Goal: Task Accomplishment & Management: Use online tool/utility

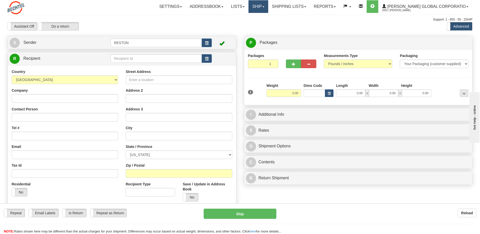
click at [268, 9] on link "Ship" at bounding box center [258, 6] width 19 height 13
click at [304, 9] on link "Shipping lists" at bounding box center [289, 6] width 42 height 13
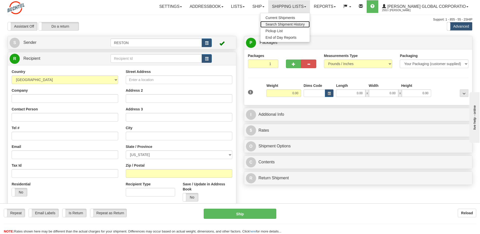
click at [302, 24] on span "Search Shipment History" at bounding box center [285, 24] width 39 height 4
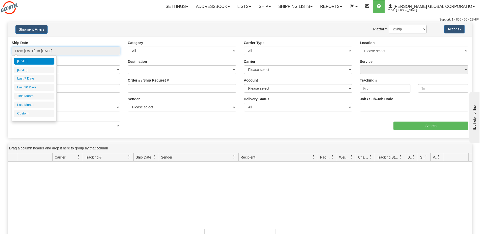
click at [113, 53] on input "From 09/03/2025 To 09/04/2025" at bounding box center [66, 51] width 109 height 9
click at [33, 105] on li "Last Month" at bounding box center [34, 105] width 41 height 7
type input "From 08/01/2025 To 08/31/2025"
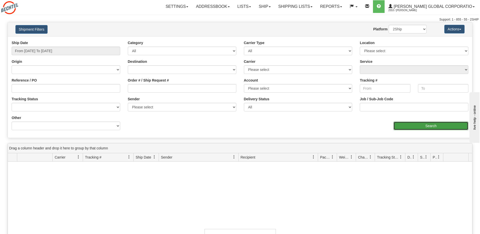
click at [404, 127] on input "Search" at bounding box center [431, 126] width 75 height 9
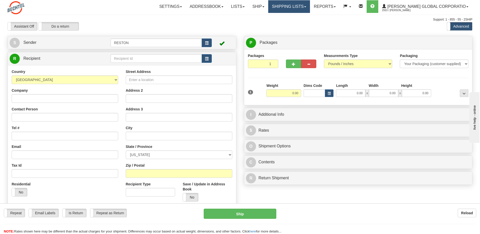
click at [307, 7] on link "Shipping lists" at bounding box center [289, 6] width 42 height 13
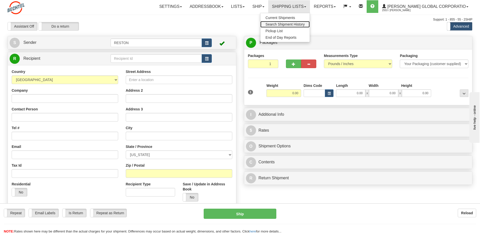
click at [302, 22] on span "Search Shipment History" at bounding box center [285, 24] width 39 height 4
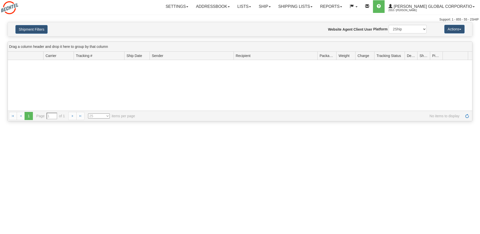
type input "From [DATE] To [DATE]"
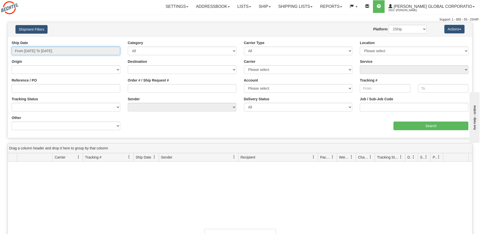
type input "[DATE]"
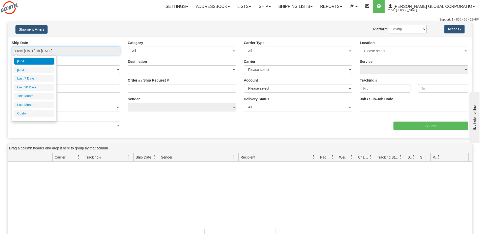
click at [109, 54] on input "From 09/03/2025 To 09/04/2025" at bounding box center [66, 51] width 109 height 9
type input "09/01/2025"
type input "09/30/2025"
type input "[DATE]"
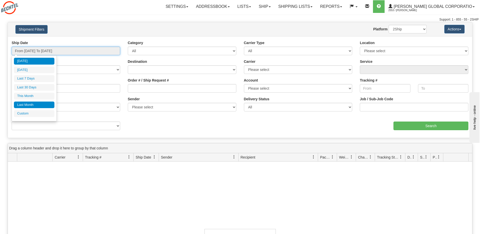
type input "[DATE]"
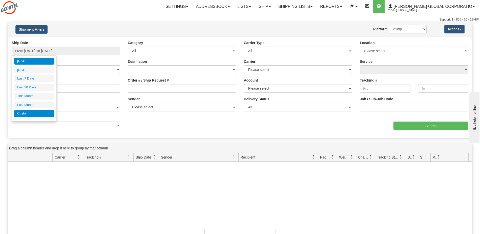
click at [30, 113] on li "Custom" at bounding box center [34, 113] width 41 height 7
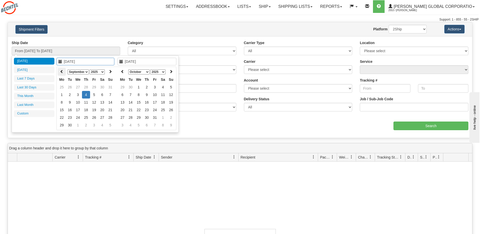
click at [62, 72] on icon at bounding box center [62, 72] width 4 height 4
type input "07/01/2025"
click at [69, 85] on td "1" at bounding box center [70, 87] width 8 height 8
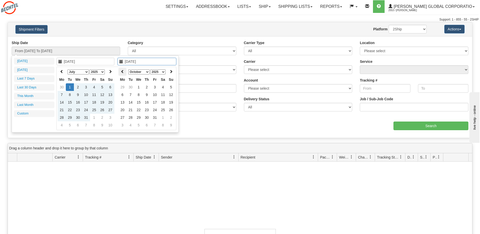
click at [123, 72] on icon at bounding box center [123, 72] width 4 height 4
type input "09/02/2025"
click at [132, 95] on td "2" at bounding box center [131, 95] width 8 height 8
type input "From 07/01/2025 To 09/02/2025"
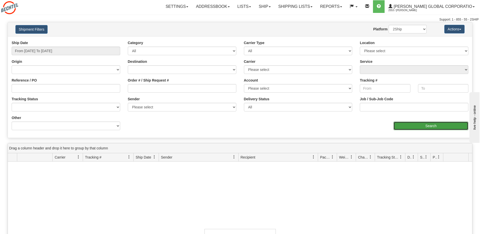
click at [424, 127] on input "Search" at bounding box center [431, 126] width 75 height 9
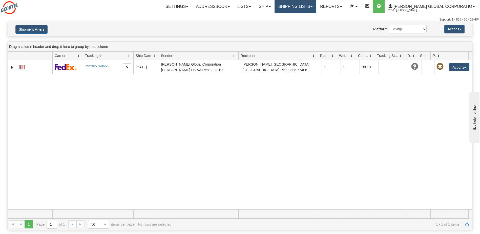
click at [316, 8] on link "Shipping lists" at bounding box center [296, 6] width 42 height 13
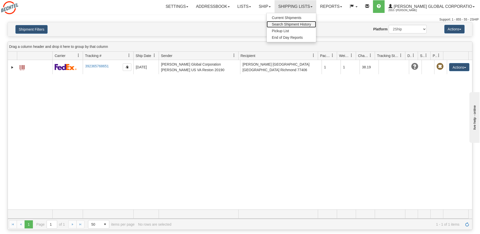
click at [311, 24] on span "Search Shipment History" at bounding box center [291, 24] width 39 height 4
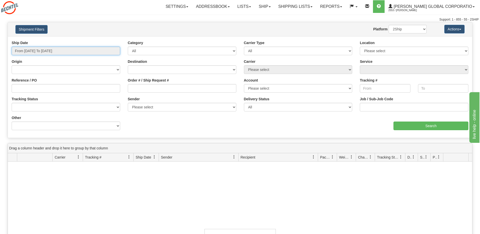
type input "[DATE]"
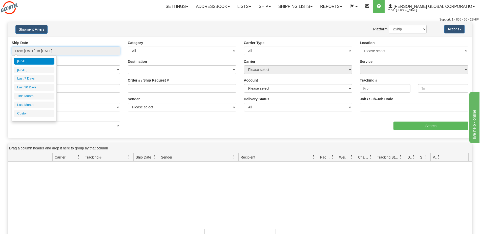
click at [82, 51] on input "From [DATE] To [DATE]" at bounding box center [66, 51] width 109 height 9
type input "[DATE]"
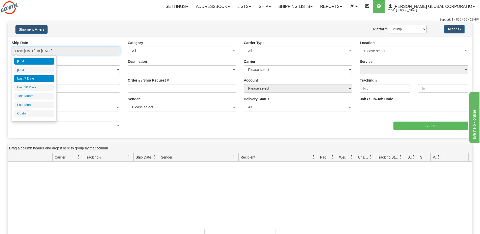
type input "[DATE]"
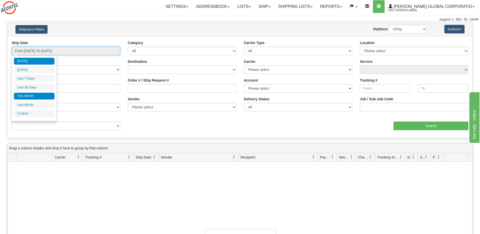
type input "[DATE]"
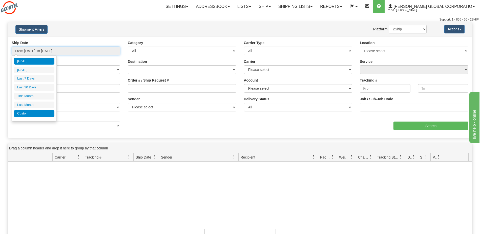
type input "[DATE]"
click at [22, 114] on li "Custom" at bounding box center [34, 113] width 41 height 7
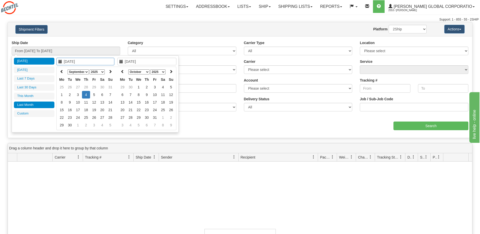
type input "[DATE]"
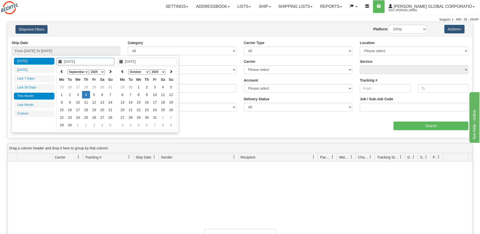
type input "[DATE]"
click at [60, 71] on icon at bounding box center [62, 72] width 4 height 4
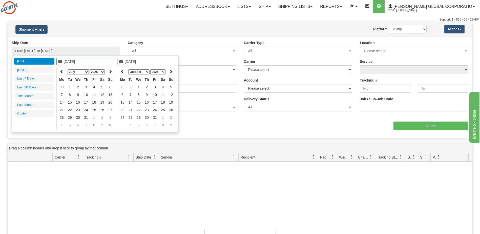
click at [60, 71] on icon at bounding box center [62, 72] width 4 height 4
type input "04/01/2025"
click at [69, 87] on td "1" at bounding box center [70, 87] width 8 height 8
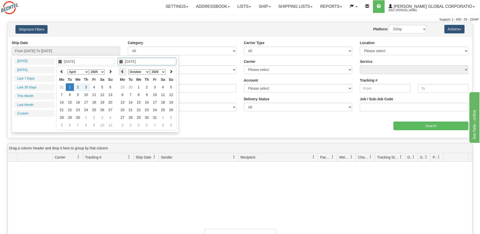
click at [123, 73] on icon at bounding box center [123, 72] width 4 height 4
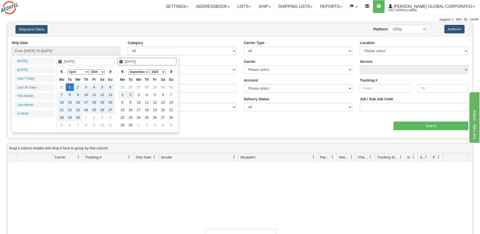
type input "09/02/2025"
click at [131, 95] on td "2" at bounding box center [131, 95] width 8 height 8
type input "From 04/01/2025 To 09/02/2025"
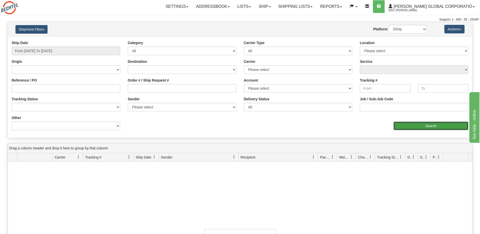
click at [407, 127] on input "Search" at bounding box center [431, 126] width 75 height 9
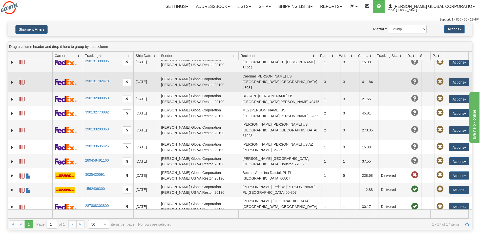
scroll to position [51, 0]
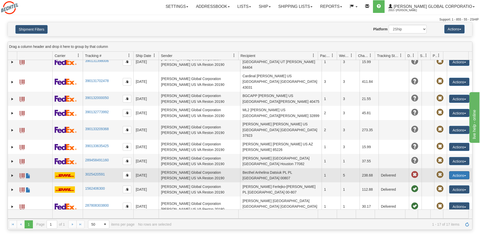
click at [458, 171] on button "Actions" at bounding box center [459, 175] width 20 height 8
click at [448, 181] on link "Repeat" at bounding box center [449, 184] width 41 height 7
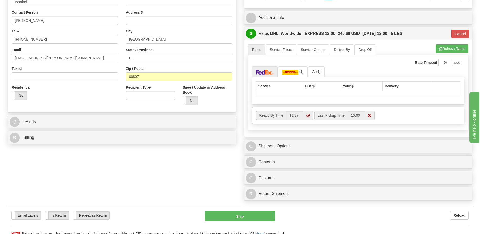
scroll to position [101, 0]
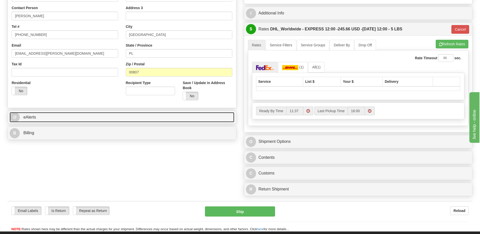
click at [31, 118] on span "eAlerts" at bounding box center [29, 117] width 13 height 4
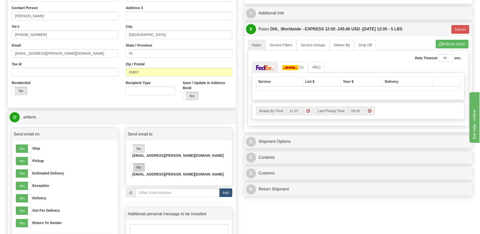
click at [141, 163] on label "No" at bounding box center [137, 167] width 14 height 8
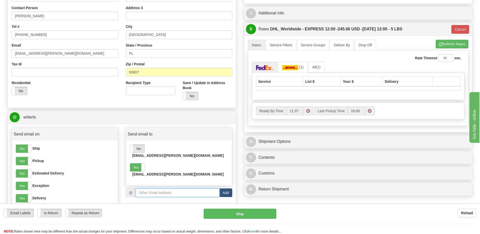
click at [144, 188] on input "email" at bounding box center [178, 192] width 84 height 9
click at [145, 188] on input "email" at bounding box center [178, 192] width 84 height 9
paste input "Randy Denelsbeck"
type input "Randy Denelsbeck"
drag, startPoint x: 164, startPoint y: 180, endPoint x: 131, endPoint y: 179, distance: 32.2
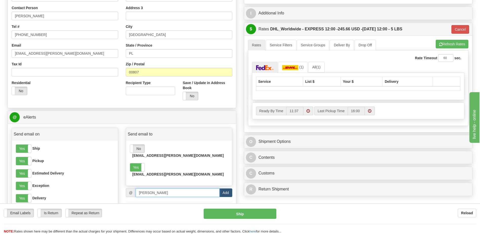
click at [131, 188] on div "@ Randy Denelsbeck Add" at bounding box center [179, 192] width 107 height 9
click at [152, 188] on input "email" at bounding box center [178, 192] width 84 height 9
paste input "jhplacha@bechtel.com"
type input "[EMAIL_ADDRESS][PERSON_NAME][DOMAIN_NAME]"
click at [227, 188] on button "Add" at bounding box center [225, 192] width 13 height 9
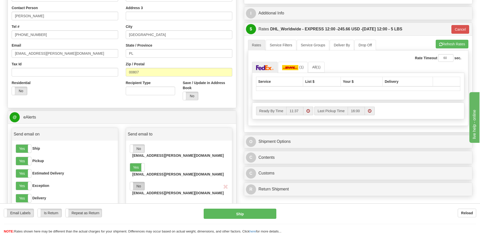
click at [139, 182] on label "No" at bounding box center [137, 186] width 14 height 8
click at [153, 207] on input "email" at bounding box center [178, 211] width 84 height 9
type input "p"
click at [162, 207] on div "@ jhplacha@bechtel.com Add" at bounding box center [179, 214] width 107 height 14
click at [224, 207] on button "Add" at bounding box center [225, 211] width 13 height 9
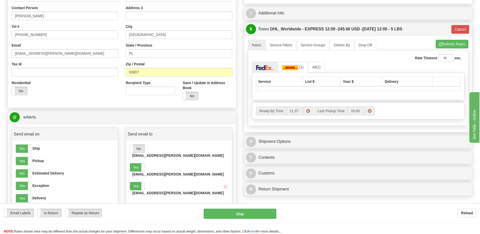
click at [223, 207] on button "Add" at bounding box center [225, 211] width 13 height 9
drag, startPoint x: 177, startPoint y: 193, endPoint x: 140, endPoint y: 193, distance: 37.5
click at [140, 207] on input "[EMAIL_ADDRESS][PERSON_NAME][DOMAIN_NAME]" at bounding box center [178, 211] width 84 height 9
paste input "soverton"
click at [139, 207] on input "jsoverton@bechtel.com" at bounding box center [178, 211] width 84 height 9
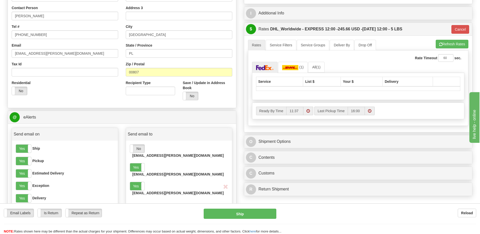
type input "[EMAIL_ADDRESS][PERSON_NAME][DOMAIN_NAME]"
click at [223, 207] on button "Add" at bounding box center [225, 211] width 13 height 9
click at [136, 201] on label "No" at bounding box center [137, 205] width 14 height 8
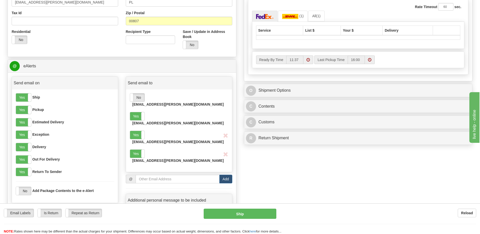
scroll to position [177, 0]
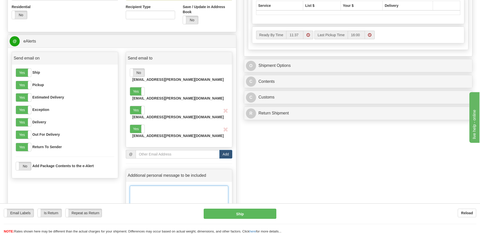
click at [145, 186] on textarea at bounding box center [179, 198] width 98 height 25
click at [177, 150] on input "email" at bounding box center [178, 154] width 84 height 9
paste input "[EMAIL_ADDRESS][PERSON_NAME][DOMAIN_NAME]"
type input "[EMAIL_ADDRESS][PERSON_NAME][DOMAIN_NAME]"
click at [226, 150] on button "Add" at bounding box center [225, 154] width 13 height 9
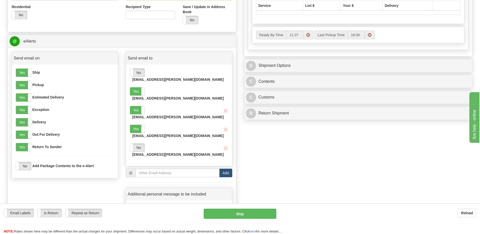
click at [140, 204] on textarea at bounding box center [179, 216] width 98 height 25
type textarea "D"
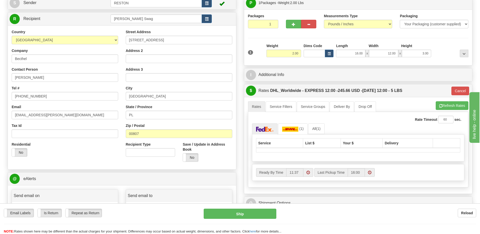
scroll to position [25, 0]
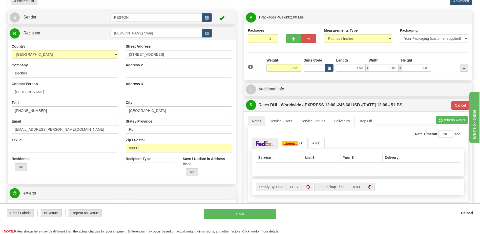
type textarea "Front Desk - Deliver to Jakub Placha"
click at [295, 67] on input "2.00" at bounding box center [284, 68] width 35 height 8
click at [294, 68] on input "2.00" at bounding box center [284, 68] width 35 height 8
click at [451, 124] on button "Refresh Rates" at bounding box center [452, 120] width 33 height 9
type input "Y"
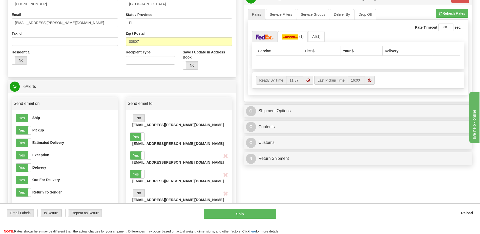
scroll to position [152, 0]
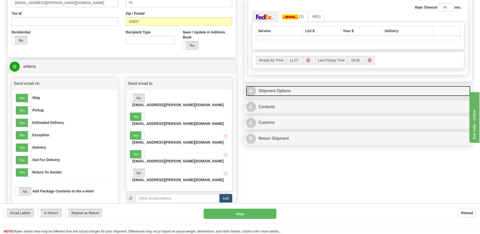
click at [273, 91] on link "O Shipment Options" at bounding box center [358, 91] width 225 height 10
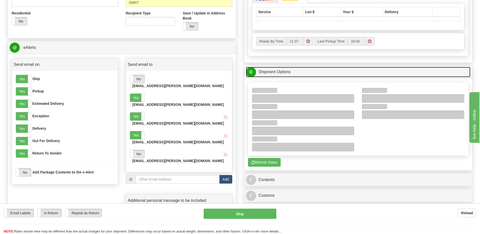
scroll to position [203, 0]
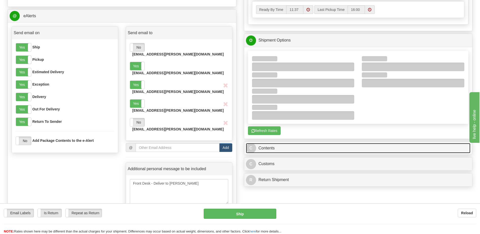
click at [267, 148] on link "C Contents" at bounding box center [358, 148] width 225 height 10
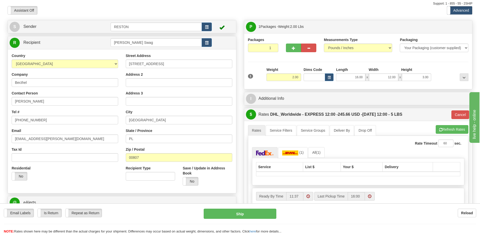
scroll to position [0, 0]
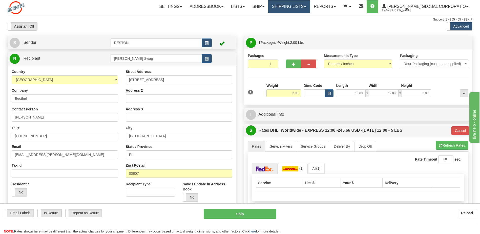
click at [310, 8] on link "Shipping lists" at bounding box center [289, 6] width 42 height 13
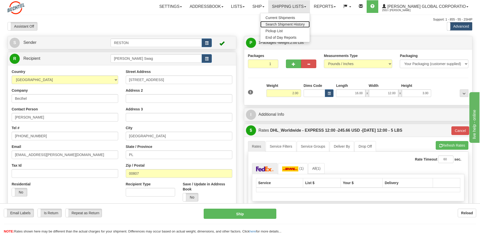
click at [304, 24] on span "Search Shipment History" at bounding box center [285, 24] width 39 height 4
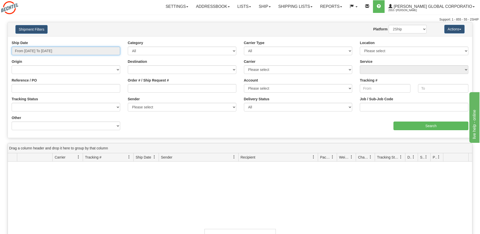
type input "[DATE]"
click at [91, 51] on input "From [DATE] To [DATE]" at bounding box center [66, 51] width 109 height 9
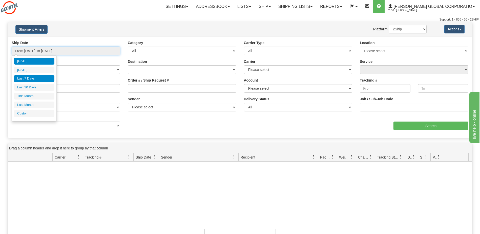
type input "[DATE]"
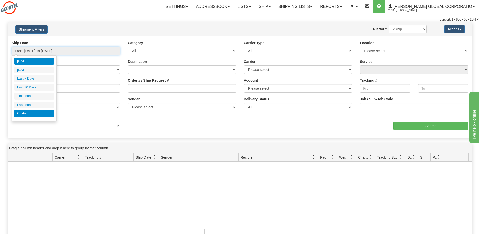
type input "[DATE]"
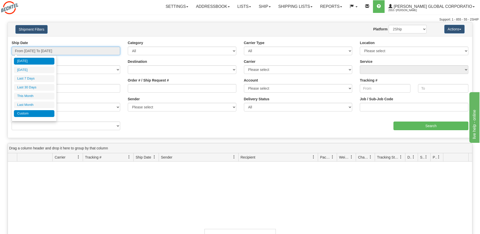
type input "[DATE]"
click at [26, 113] on li "Custom" at bounding box center [34, 113] width 41 height 7
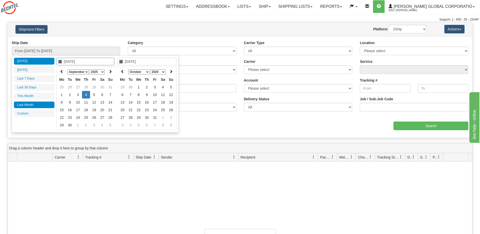
type input "[DATE]"
type input "09/01/2025"
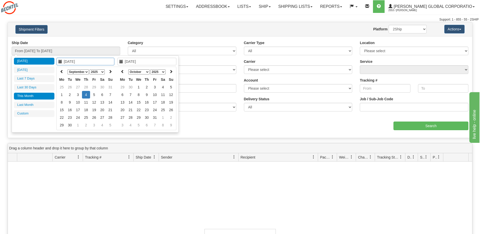
type input "09/30/2025"
type input "[DATE]"
click at [61, 72] on icon at bounding box center [62, 72] width 4 height 4
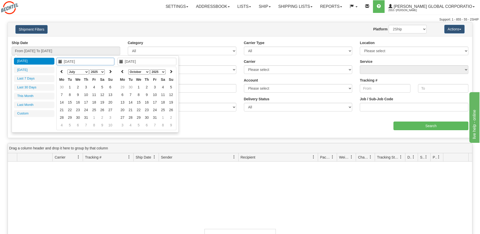
click at [61, 72] on icon at bounding box center [62, 72] width 4 height 4
click at [62, 72] on icon at bounding box center [62, 72] width 4 height 4
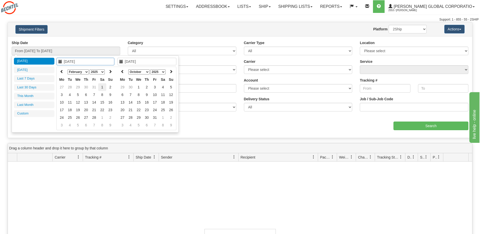
type input "02/01/2025"
click at [101, 87] on td "1" at bounding box center [102, 87] width 8 height 8
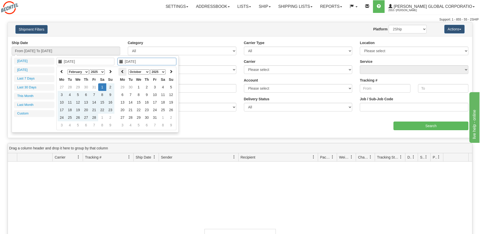
click at [123, 73] on icon at bounding box center [123, 72] width 4 height 4
type input "09/03/2025"
click at [138, 95] on td "3" at bounding box center [139, 95] width 8 height 8
type input "From 02/01/2025 To 09/03/2025"
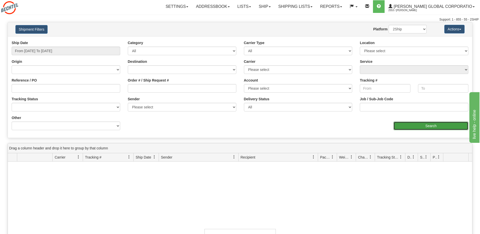
click at [425, 129] on input "Search" at bounding box center [431, 126] width 75 height 9
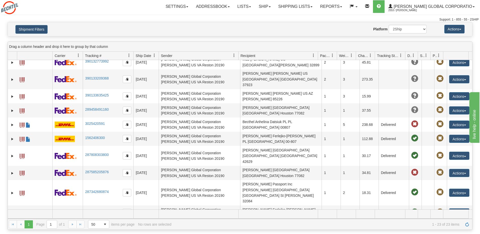
scroll to position [127, 0]
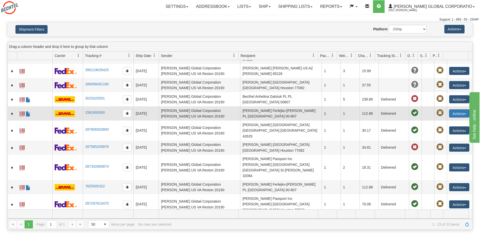
click at [455, 109] on button "Actions" at bounding box center [459, 113] width 20 height 8
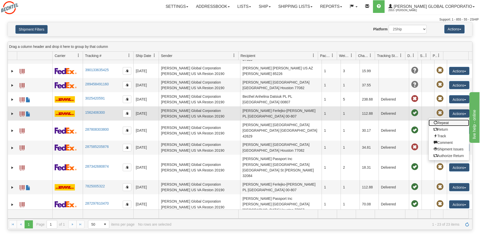
click at [439, 119] on link "Repeat" at bounding box center [449, 122] width 41 height 7
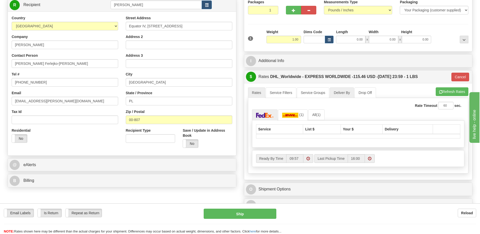
scroll to position [51, 0]
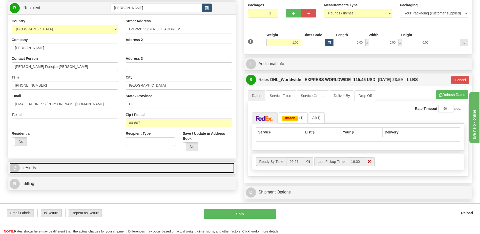
click at [17, 169] on span "@" at bounding box center [15, 168] width 10 height 10
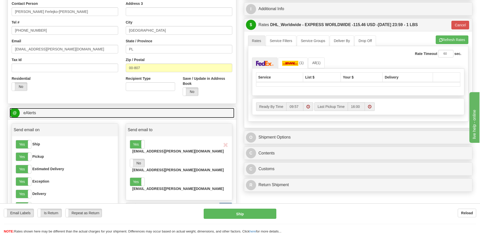
scroll to position [127, 0]
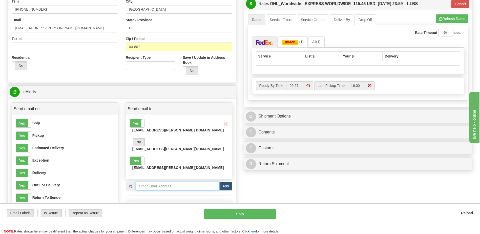
click at [143, 182] on input "email" at bounding box center [178, 186] width 84 height 9
paste input "[EMAIL_ADDRESS][PERSON_NAME][DOMAIN_NAME]"
type input "[EMAIL_ADDRESS][PERSON_NAME][DOMAIN_NAME]"
click at [228, 182] on button "Add" at bounding box center [225, 186] width 13 height 9
click at [135, 175] on label "No" at bounding box center [137, 179] width 14 height 8
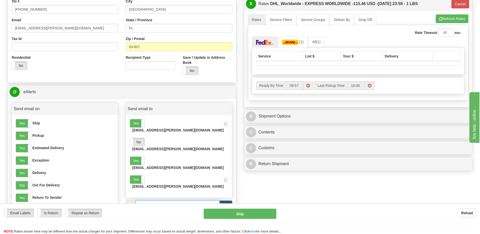
click at [143, 201] on input "email" at bounding box center [178, 205] width 84 height 9
type input "s"
click at [143, 124] on span at bounding box center [144, 123] width 7 height 8
click at [147, 201] on input "email" at bounding box center [178, 205] width 84 height 9
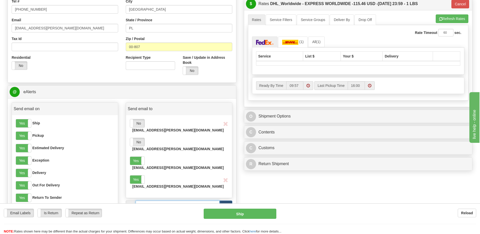
paste input "[EMAIL_ADDRESS][PERSON_NAME][DOMAIN_NAME]"
type input "[EMAIL_ADDRESS][PERSON_NAME][DOMAIN_NAME]"
click at [227, 201] on button "Add" at bounding box center [225, 205] width 13 height 9
click at [148, 219] on input "email" at bounding box center [178, 223] width 84 height 9
paste input "[EMAIL_ADDRESS][PERSON_NAME][DOMAIN_NAME]"
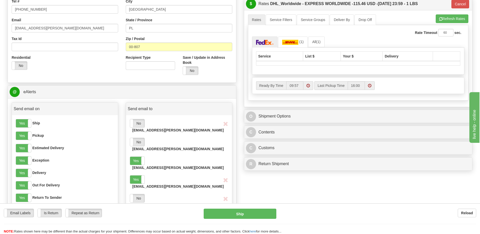
type input "[EMAIL_ADDRESS][PERSON_NAME][DOMAIN_NAME]"
click at [226, 219] on button "Add" at bounding box center [225, 223] width 13 height 9
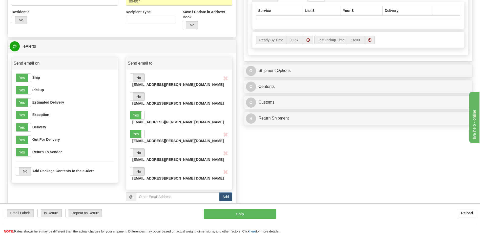
scroll to position [177, 0]
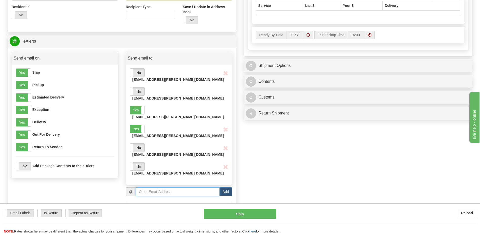
click at [151, 187] on input "email" at bounding box center [178, 191] width 84 height 9
paste input "[EMAIL_ADDRESS][PERSON_NAME][DOMAIN_NAME]"
type input "[EMAIL_ADDRESS][PERSON_NAME][DOMAIN_NAME]"
click at [226, 187] on button "Add" at bounding box center [225, 191] width 13 height 9
click at [142, 162] on label "No" at bounding box center [137, 166] width 14 height 8
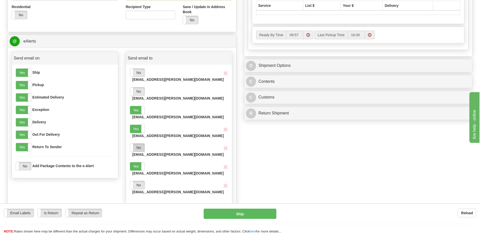
click at [142, 144] on label "No" at bounding box center [137, 148] width 14 height 8
click at [142, 181] on label "No" at bounding box center [137, 185] width 14 height 8
click at [144, 125] on span at bounding box center [144, 129] width 7 height 8
click at [225, 127] on span "button" at bounding box center [225, 129] width 5 height 5
drag, startPoint x: 151, startPoint y: 190, endPoint x: 167, endPoint y: 195, distance: 17.0
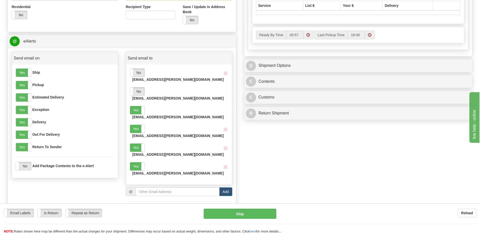
click at [167, 223] on textarea "Deliver to -, [PERSON_NAME] Ferlejko-[PERSON_NAME] c/o [PERSON_NAME]" at bounding box center [179, 235] width 98 height 25
click at [133, 223] on textarea "Deliver to -, [PERSON_NAME] Ferlejko-[PERSON_NAME] c/o [PERSON_NAME]" at bounding box center [179, 235] width 98 height 25
click at [167, 223] on textarea "Deliver to -, [PERSON_NAME] Ferlejko-[PERSON_NAME] c/o [PERSON_NAME]" at bounding box center [179, 235] width 98 height 25
type textarea "Front Desk Please Deliver to - [PERSON_NAME]"
click at [154, 187] on input "email" at bounding box center [178, 191] width 84 height 9
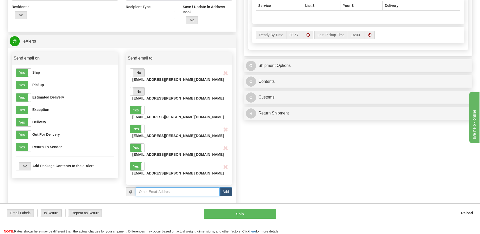
paste input "[EMAIL_ADDRESS][PERSON_NAME][DOMAIN_NAME]"
type input "[EMAIL_ADDRESS][PERSON_NAME][DOMAIN_NAME]"
click at [226, 187] on button "Add" at bounding box center [225, 191] width 13 height 9
click at [138, 181] on label "No" at bounding box center [137, 185] width 14 height 8
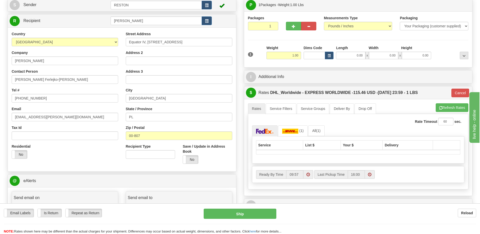
scroll to position [25, 0]
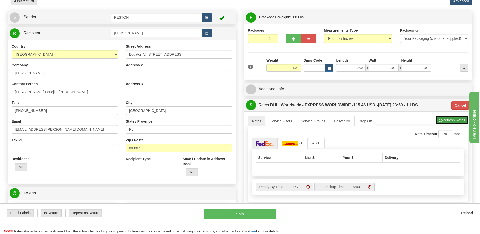
click at [444, 119] on button "Refresh Rates" at bounding box center [452, 120] width 33 height 9
type input "D"
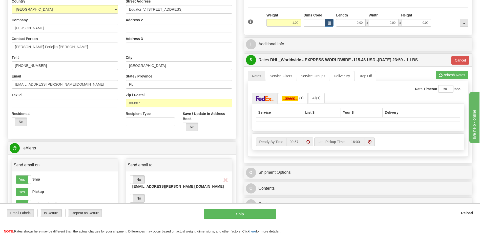
scroll to position [76, 0]
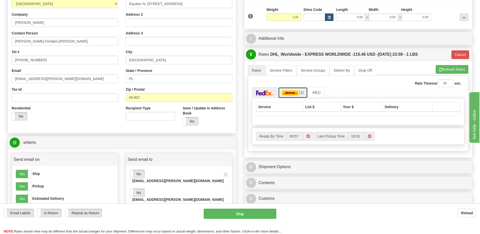
click at [294, 95] on img at bounding box center [290, 92] width 16 height 5
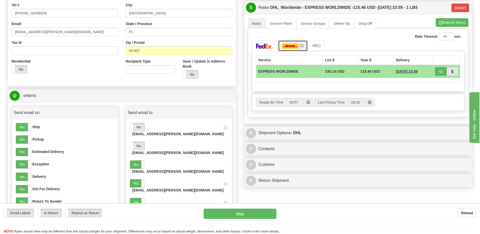
scroll to position [152, 0]
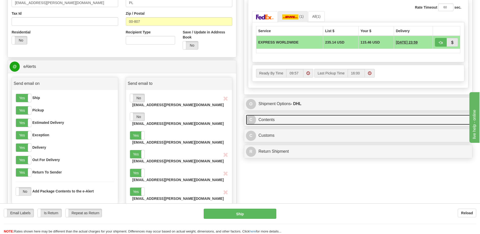
click at [266, 121] on link "C Contents" at bounding box center [358, 120] width 225 height 10
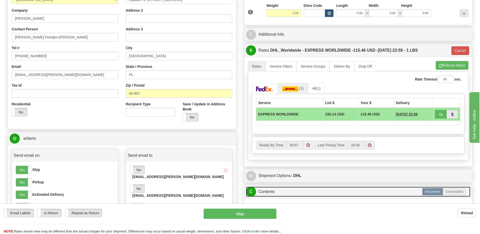
scroll to position [76, 0]
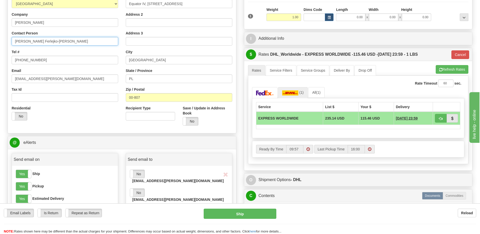
click at [64, 41] on input "[PERSON_NAME] Ferlejko-[PERSON_NAME]" at bounding box center [65, 41] width 107 height 9
drag, startPoint x: 62, startPoint y: 42, endPoint x: 11, endPoint y: 41, distance: 50.6
click at [11, 41] on div "Country [GEOGRAPHIC_DATA] [GEOGRAPHIC_DATA] [GEOGRAPHIC_DATA] [GEOGRAPHIC_DATA]…" at bounding box center [65, 58] width 114 height 131
paste input "Datsiuk, Anhelina"
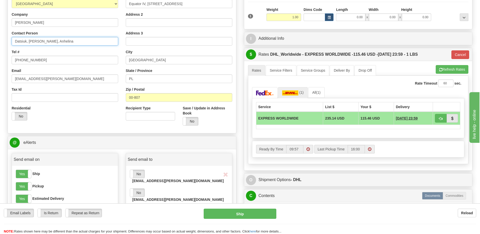
drag, startPoint x: 28, startPoint y: 42, endPoint x: -6, endPoint y: 38, distance: 34.3
click at [0, 38] on html "Training Course Close Toggle navigation Settings Shipping Preferences New Sende…" at bounding box center [240, 41] width 480 height 234
drag, startPoint x: 59, startPoint y: 43, endPoint x: 44, endPoint y: 42, distance: 15.7
click at [44, 42] on input "[PERSON_NAME], Anhelina" at bounding box center [65, 41] width 107 height 9
type input "[PERSON_NAME]"
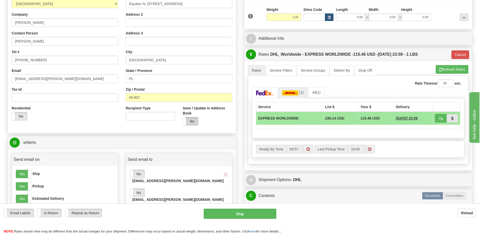
click at [189, 124] on label "No" at bounding box center [190, 121] width 15 height 8
drag, startPoint x: 52, startPoint y: 79, endPoint x: 11, endPoint y: 79, distance: 40.8
click at [11, 79] on div "Country [GEOGRAPHIC_DATA] [GEOGRAPHIC_DATA] [GEOGRAPHIC_DATA] [GEOGRAPHIC_DATA]…" at bounding box center [65, 58] width 114 height 131
paste input "datsiu"
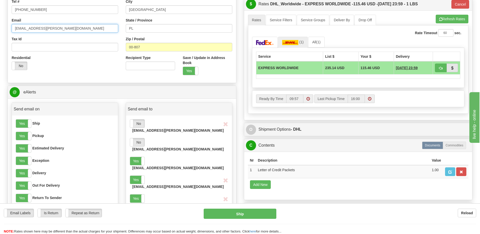
scroll to position [127, 0]
type input "[EMAIL_ADDRESS][PERSON_NAME][DOMAIN_NAME]"
click at [142, 157] on span at bounding box center [144, 161] width 7 height 8
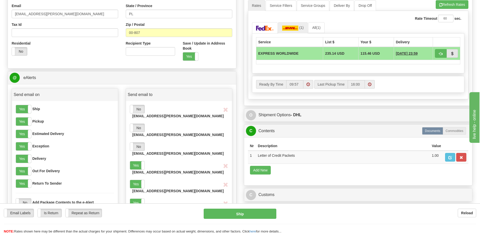
scroll to position [152, 0]
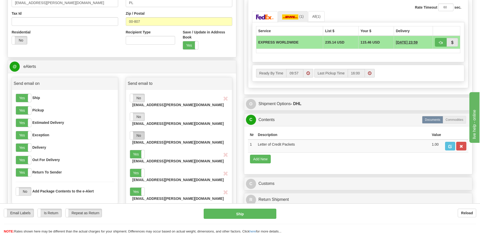
click at [143, 131] on label "No" at bounding box center [137, 135] width 14 height 8
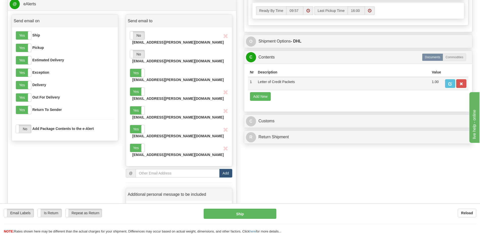
scroll to position [228, 0]
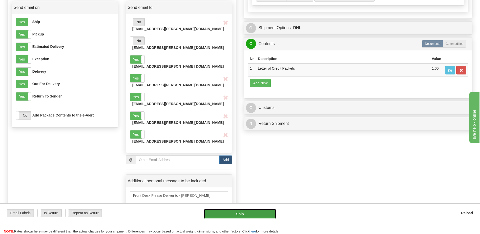
click at [238, 213] on button "Ship" at bounding box center [240, 214] width 72 height 10
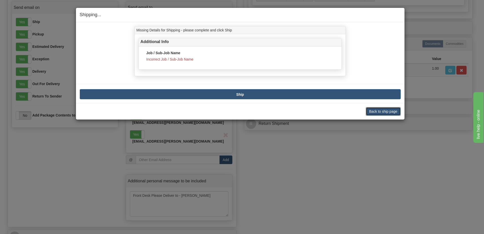
click at [369, 107] on button "Back to ship page" at bounding box center [383, 111] width 35 height 9
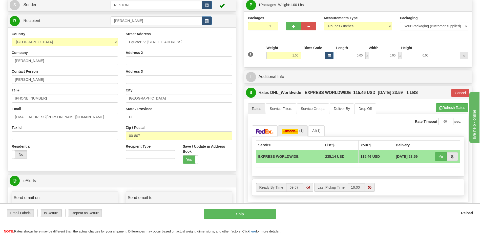
scroll to position [25, 0]
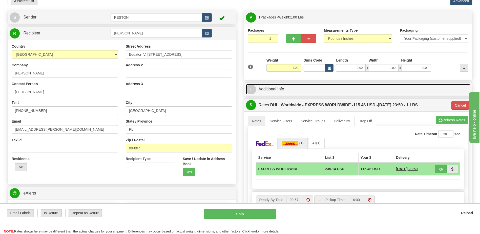
click at [271, 90] on link "I Additional Info" at bounding box center [358, 89] width 225 height 10
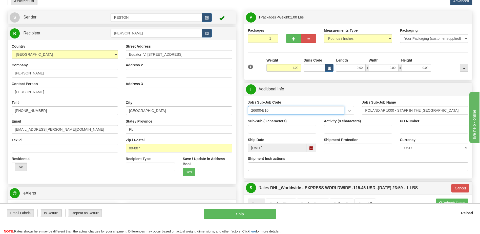
drag, startPoint x: 270, startPoint y: 111, endPoint x: 249, endPoint y: 111, distance: 20.8
click at [249, 111] on input "26600-B10" at bounding box center [296, 110] width 97 height 9
type input "26760-B10"
click at [264, 118] on div "26760-B10" at bounding box center [295, 118] width 92 height 6
type input "POLAND AP1000 ENGINEERING DEVELOPMENT - HOME OFFI"
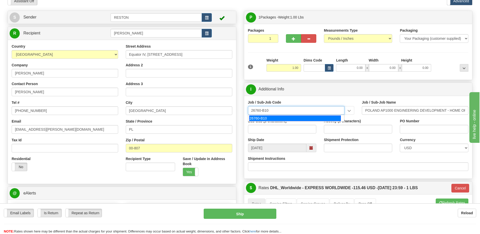
type input "26760-B10"
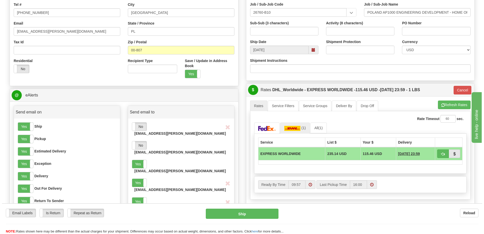
scroll to position [127, 0]
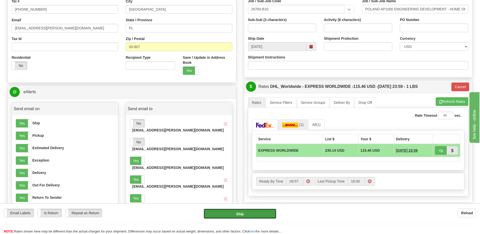
click at [243, 214] on button "Ship" at bounding box center [240, 214] width 72 height 10
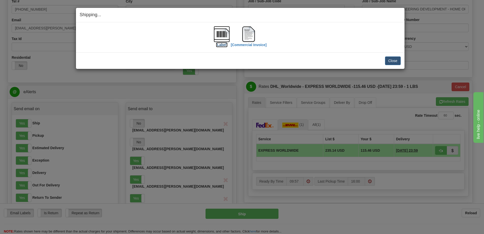
click at [221, 44] on label "[Label]" at bounding box center [222, 44] width 12 height 5
click at [251, 46] on label "[Commercial Invoice]" at bounding box center [249, 44] width 36 height 5
click at [395, 59] on button "Close" at bounding box center [393, 60] width 16 height 9
